Goal: Task Accomplishment & Management: Use online tool/utility

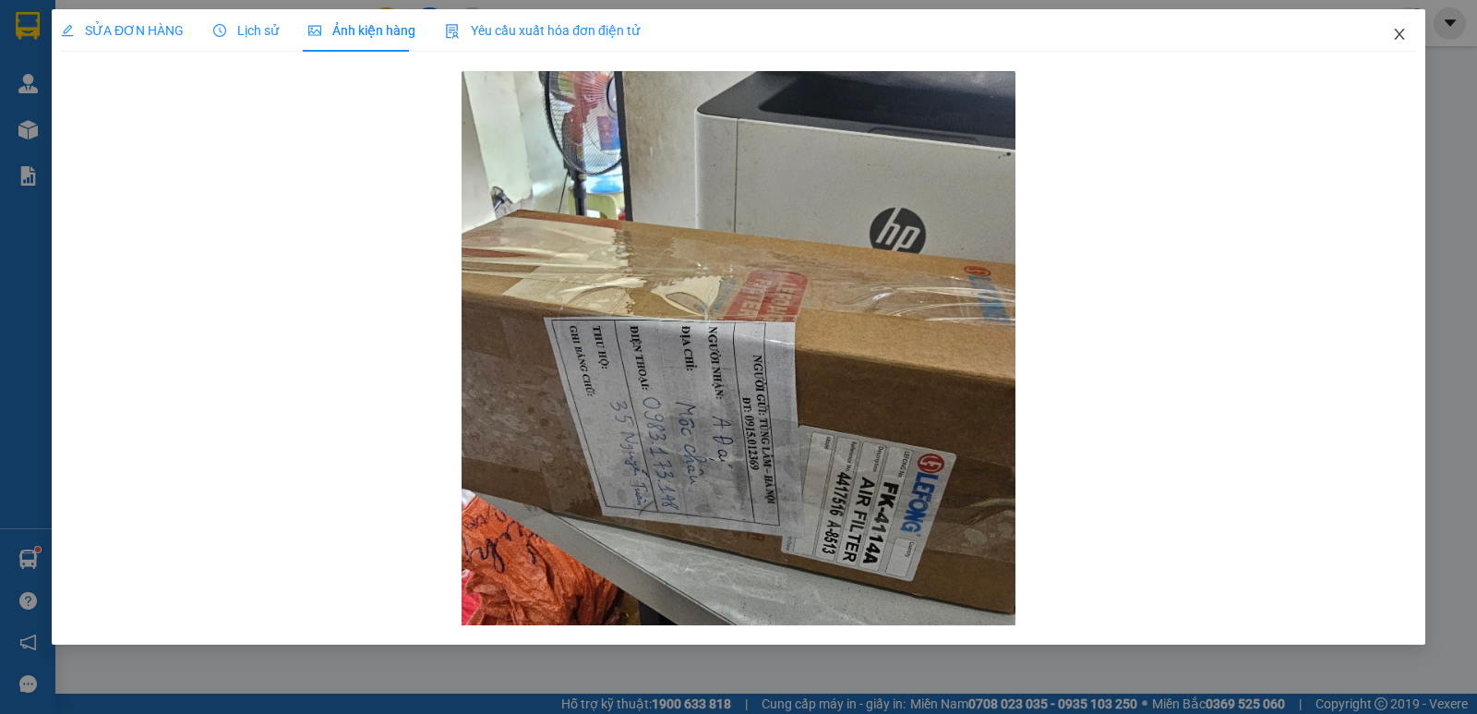
click at [1404, 38] on icon "close" at bounding box center [1399, 34] width 15 height 15
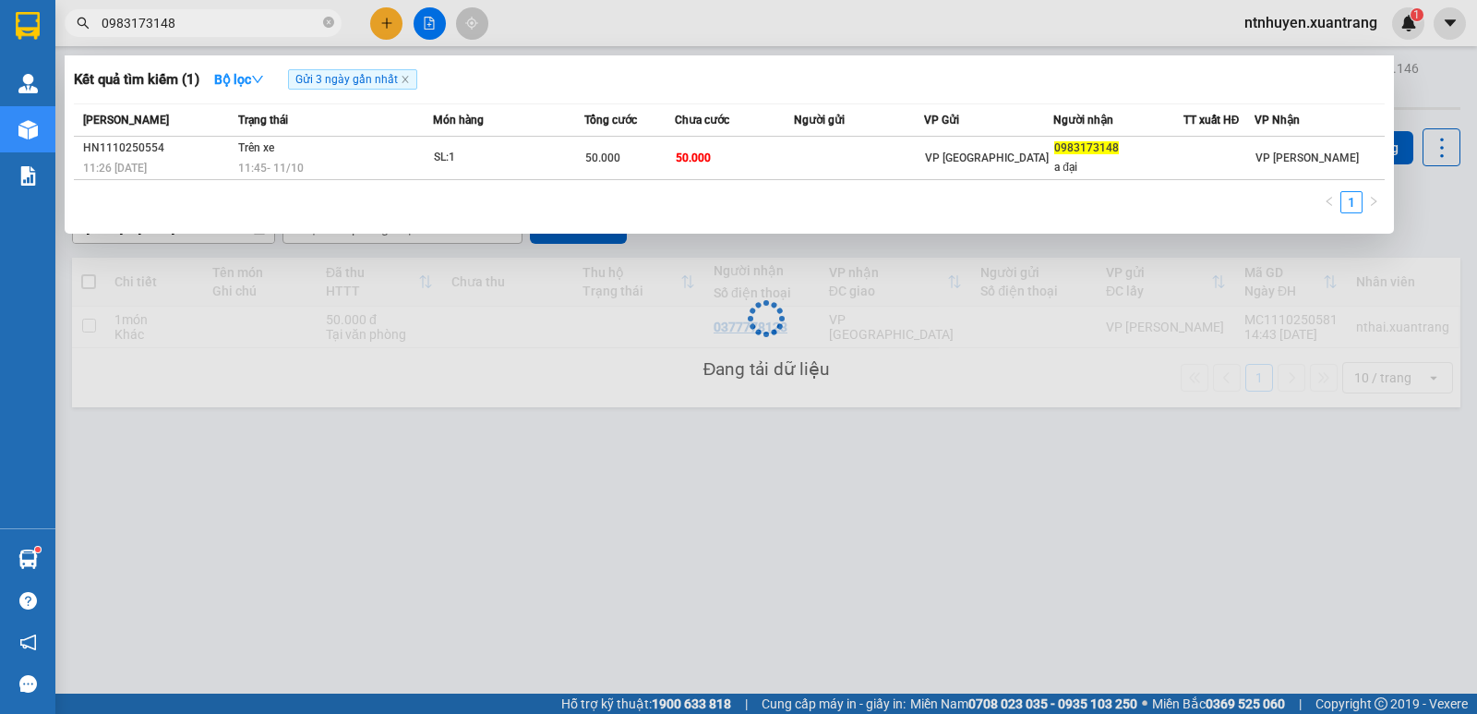
click at [169, 21] on input "0983173148" at bounding box center [211, 23] width 218 height 20
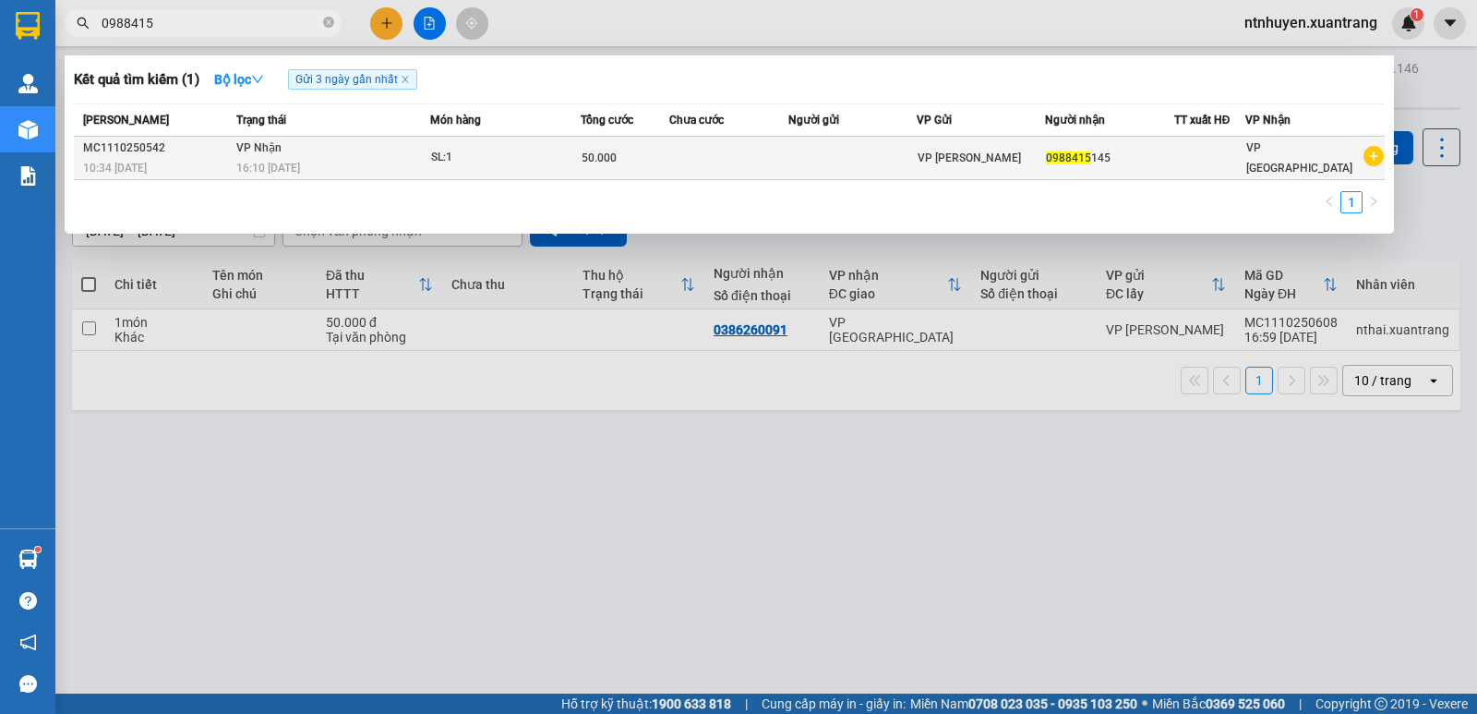
type input "0988415"
click at [330, 165] on div "16:10 [DATE]" at bounding box center [332, 168] width 192 height 20
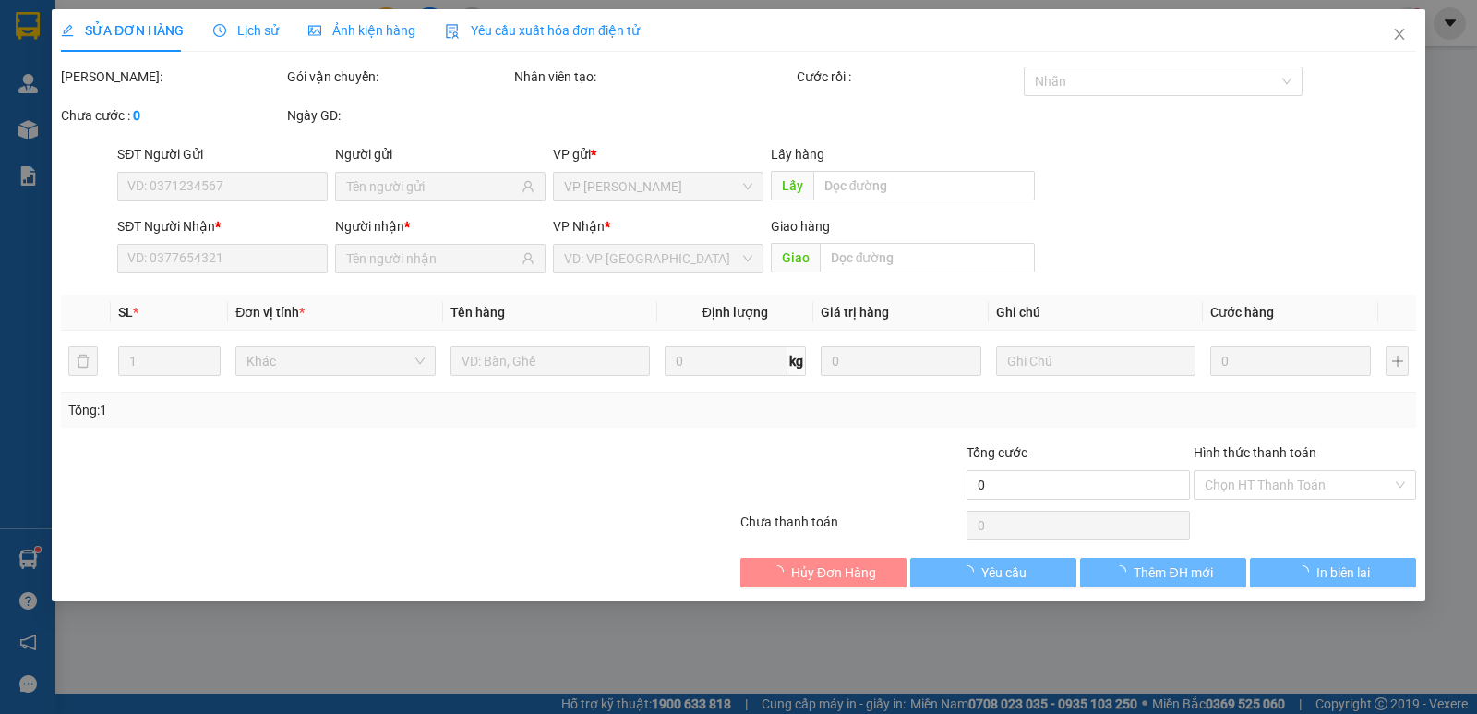
type input "0988415145"
type input "50.000"
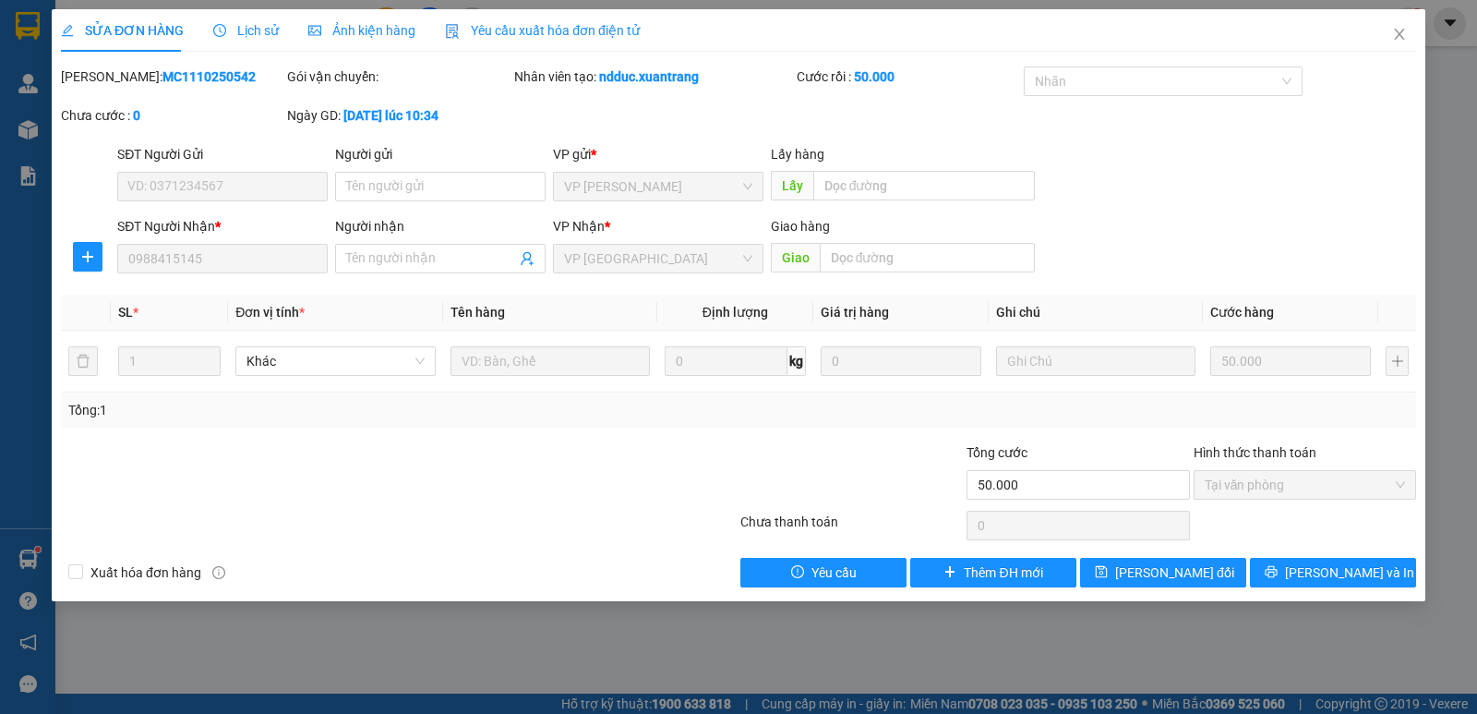
click at [348, 29] on span "Ảnh kiện hàng" at bounding box center [361, 30] width 107 height 15
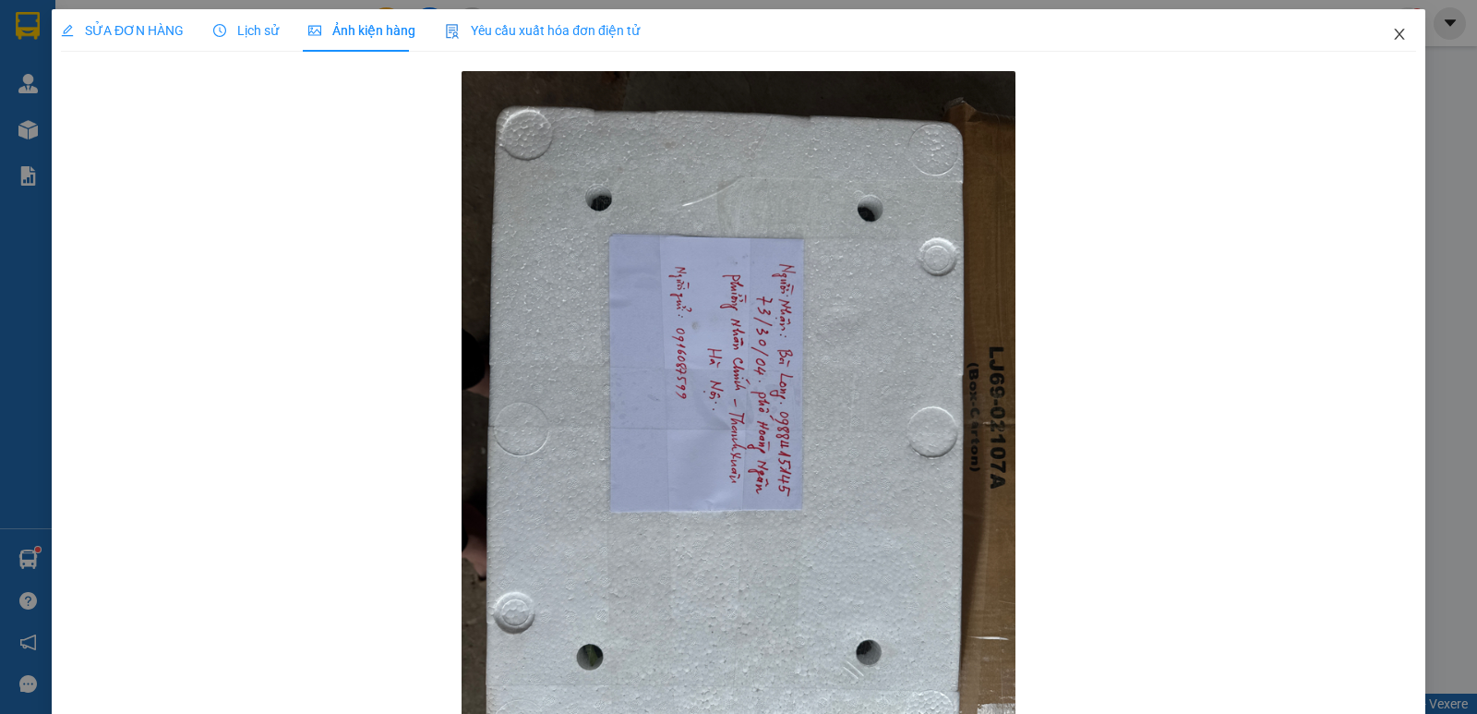
click at [1393, 38] on icon "close" at bounding box center [1399, 34] width 15 height 15
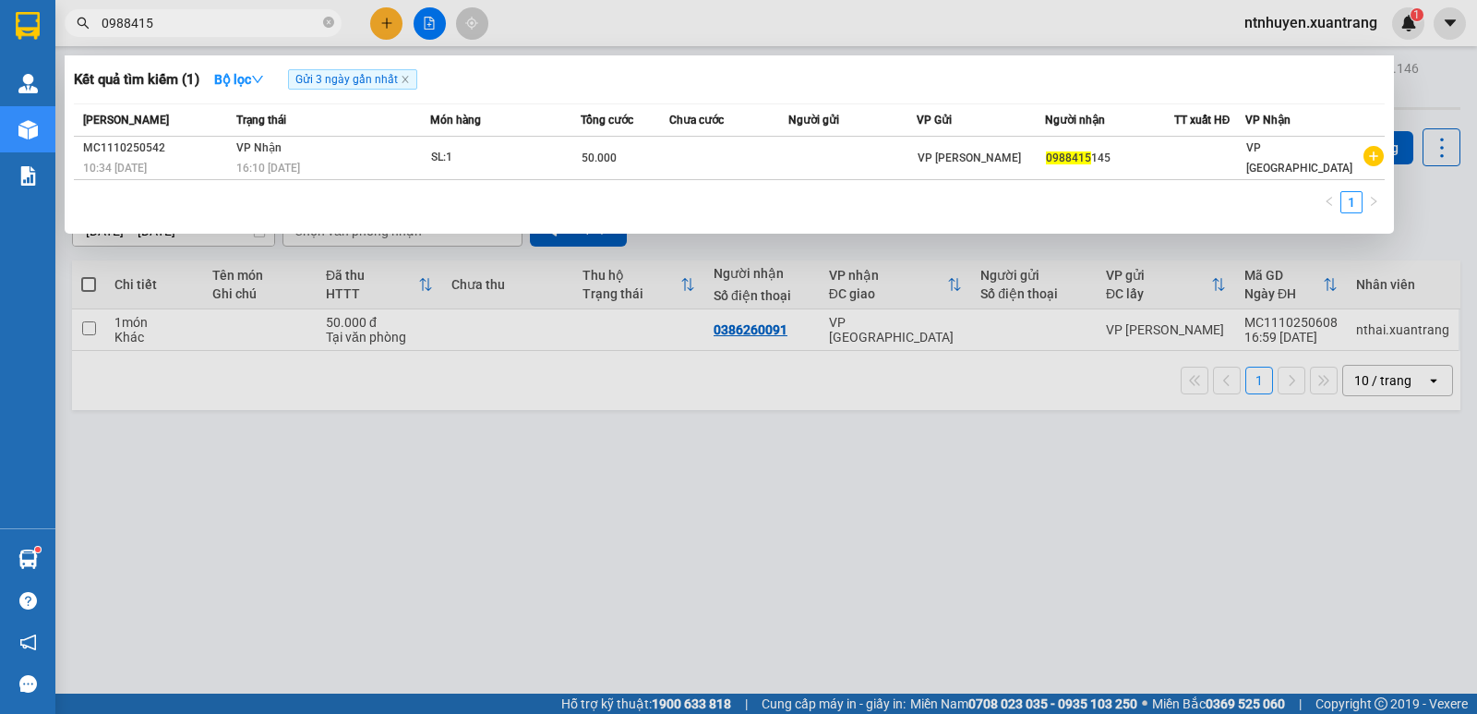
click at [271, 23] on input "0988415" at bounding box center [211, 23] width 218 height 20
click at [217, 20] on input "0988415145" at bounding box center [211, 23] width 218 height 20
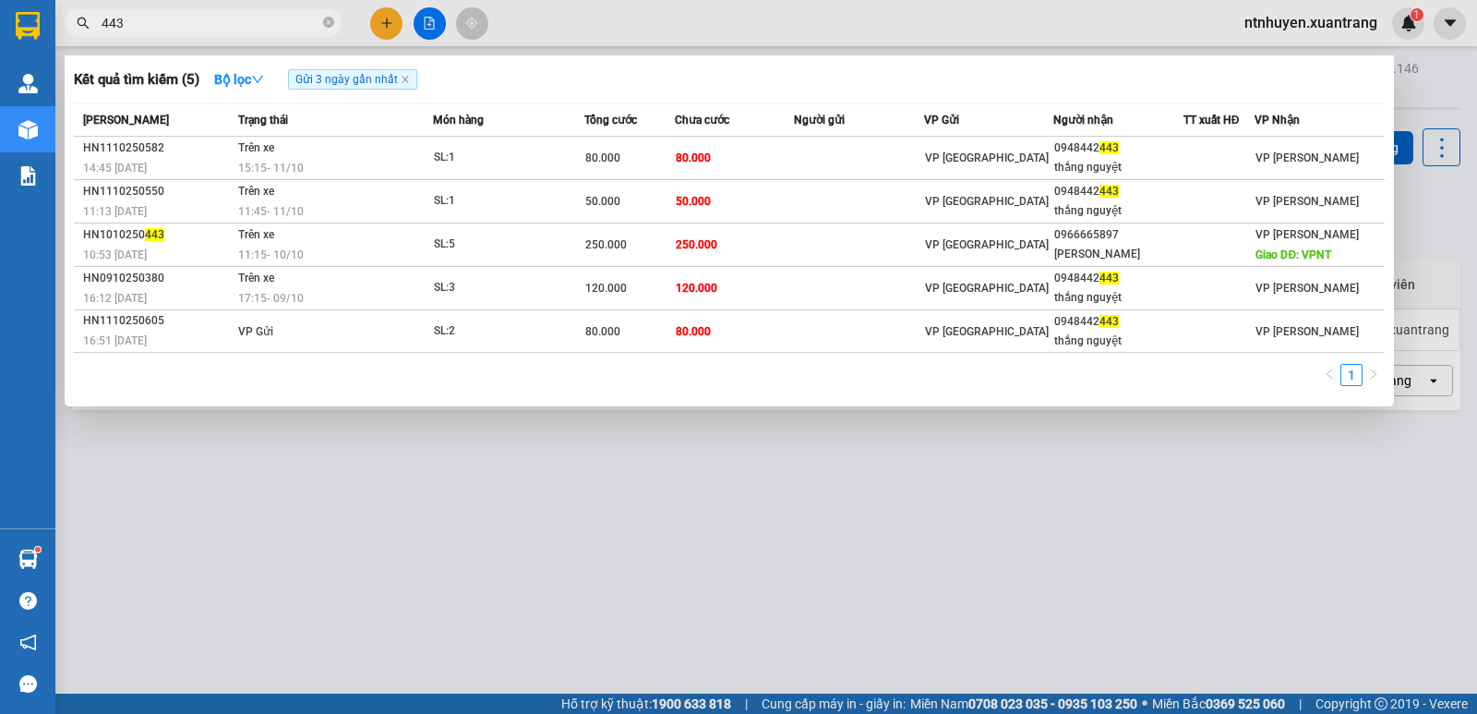
click at [175, 22] on input "443" at bounding box center [211, 23] width 218 height 20
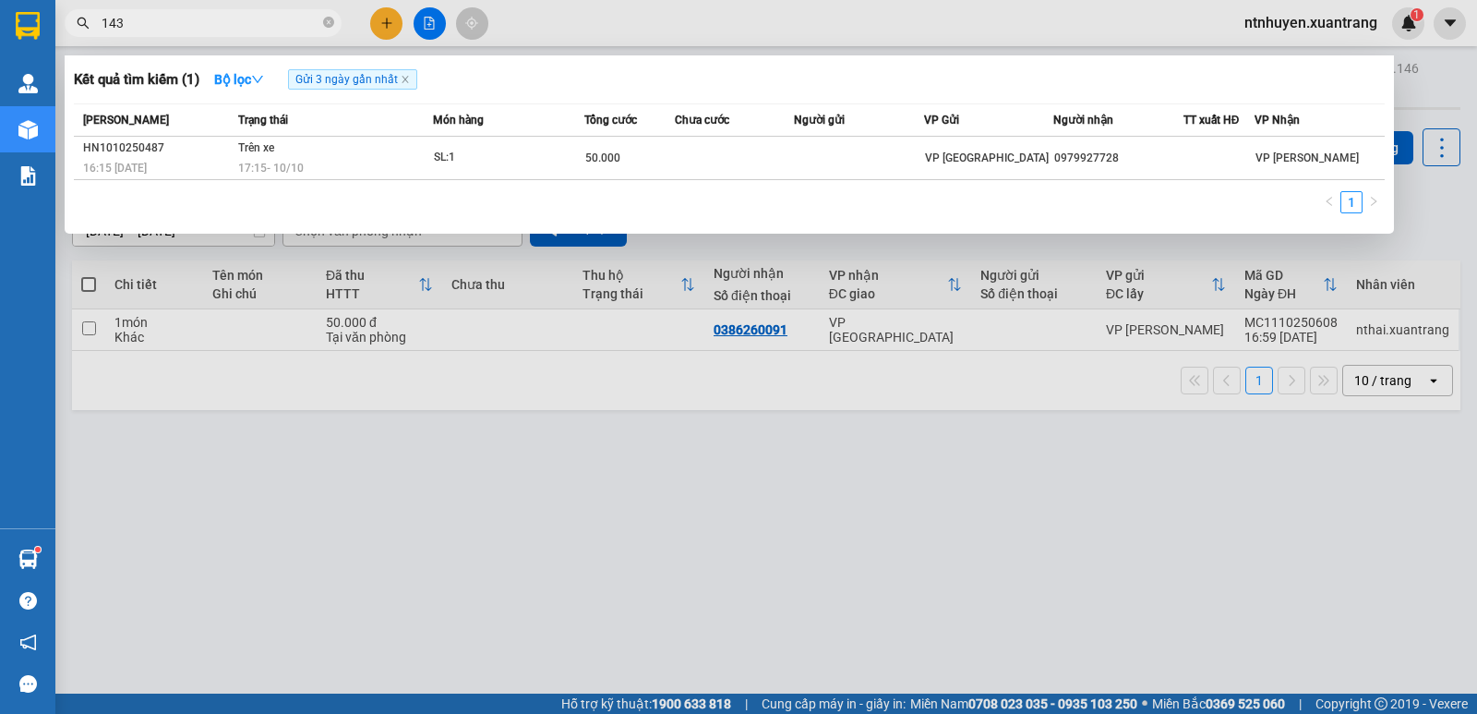
click at [260, 28] on input "143" at bounding box center [211, 23] width 218 height 20
type input "0377456"
